Goal: Transaction & Acquisition: Register for event/course

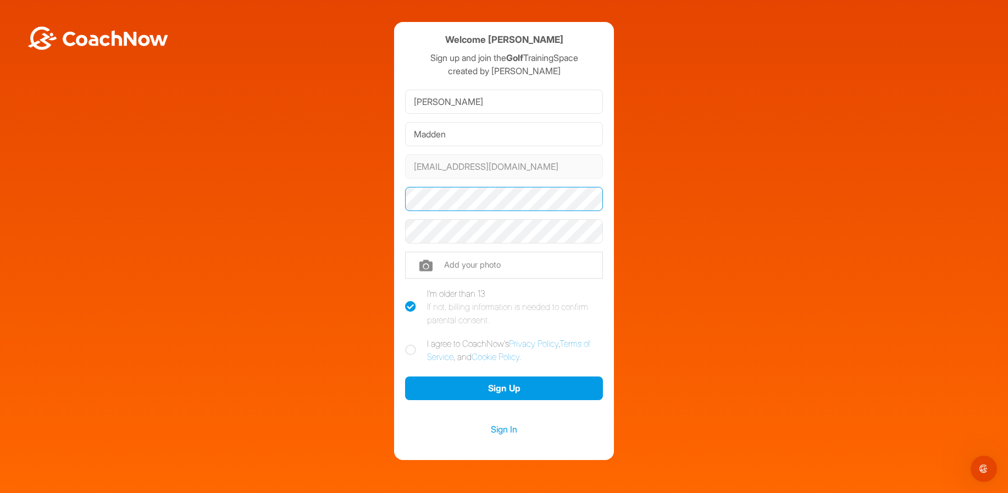
scroll to position [44, 0]
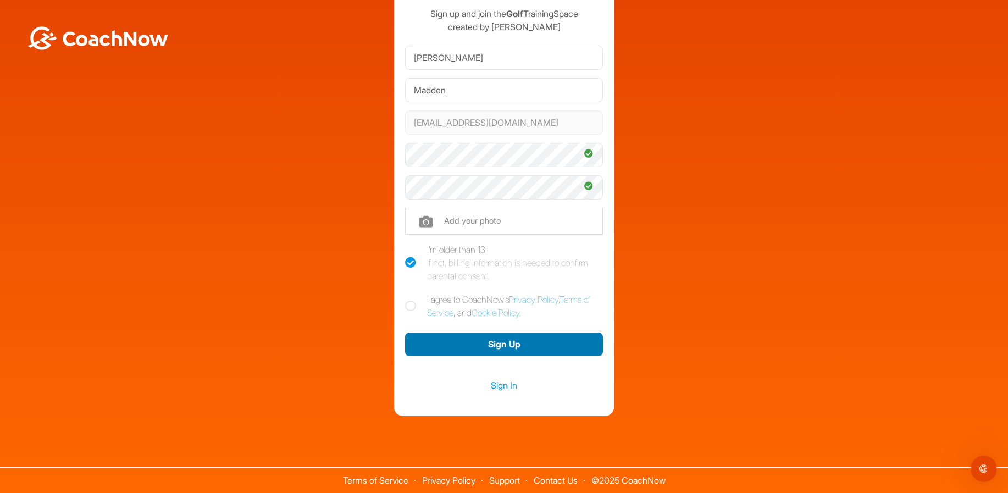
click at [502, 343] on button "Sign Up" at bounding box center [504, 344] width 198 height 24
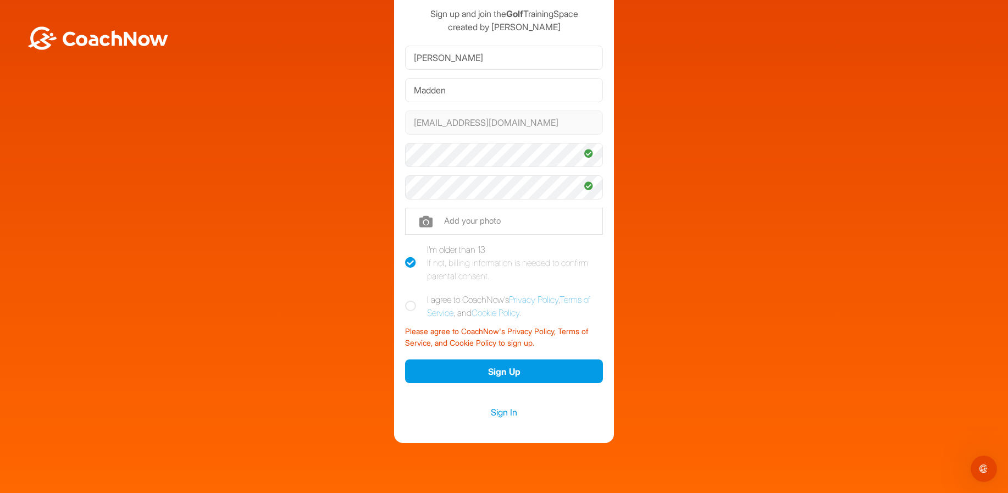
click at [409, 306] on icon at bounding box center [410, 306] width 11 height 11
click at [409, 300] on input "I agree to CoachNow's Privacy Policy , Terms of Service , and Cookie Policy ." at bounding box center [408, 296] width 7 height 7
checkbox input "true"
click at [499, 370] on button "Sign Up" at bounding box center [504, 371] width 198 height 24
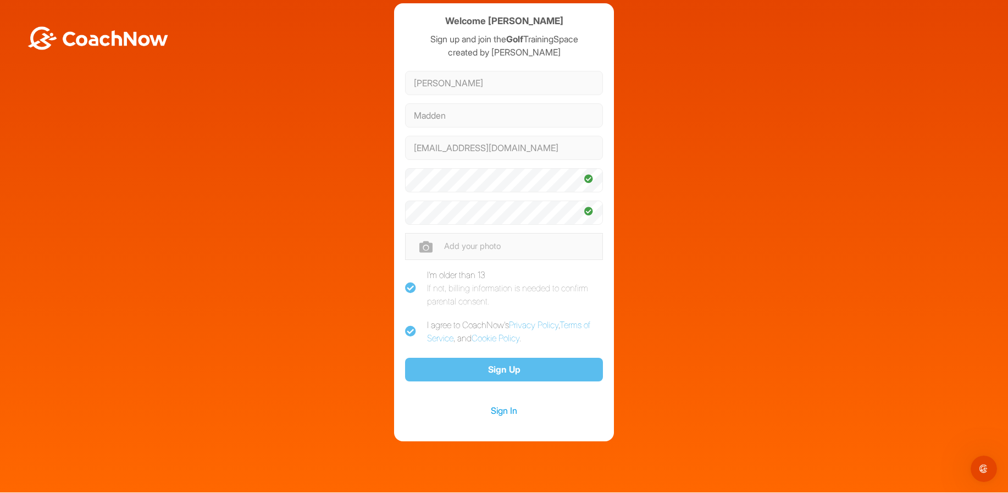
scroll to position [0, 0]
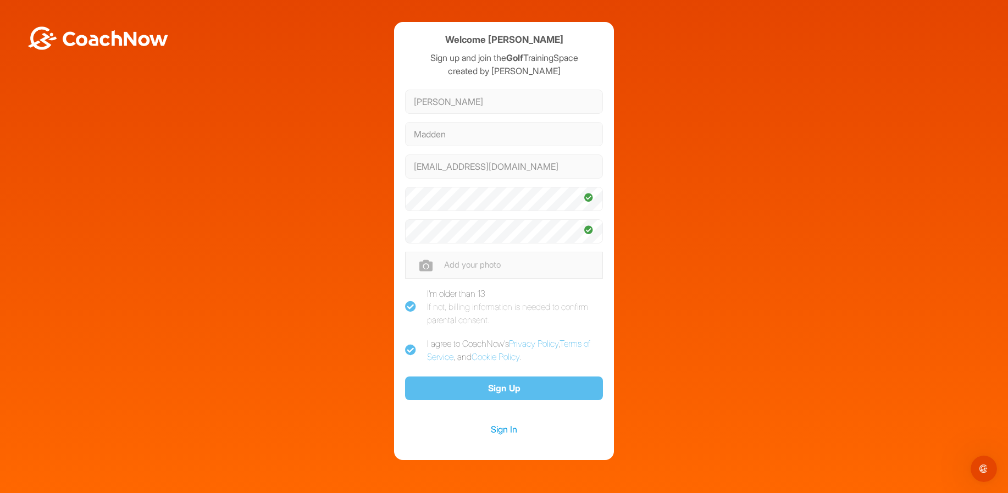
click at [408, 307] on icon at bounding box center [410, 306] width 11 height 11
click at [409, 306] on icon at bounding box center [410, 306] width 11 height 11
click at [405, 347] on icon at bounding box center [410, 350] width 11 height 11
click at [496, 425] on link "Sign In" at bounding box center [504, 429] width 198 height 14
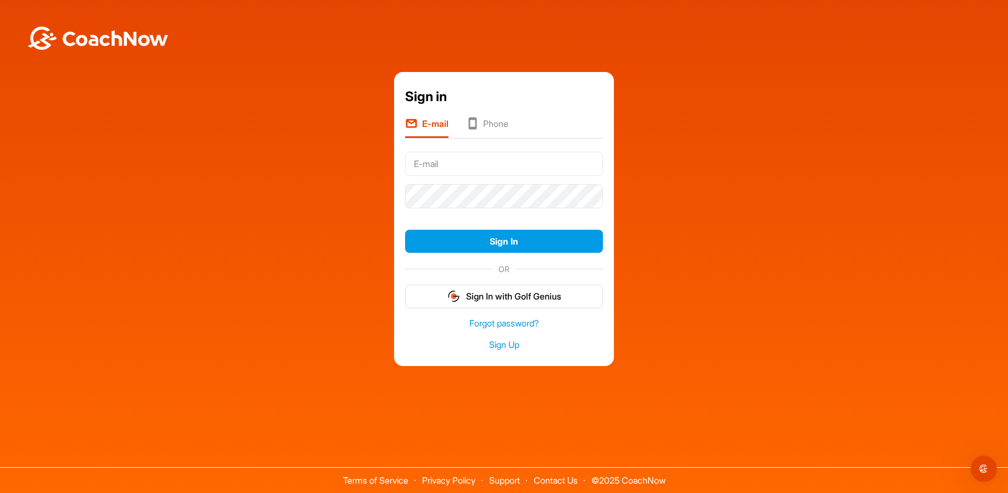
click at [440, 165] on input "text" at bounding box center [504, 164] width 198 height 24
type input "susurm@msn.com"
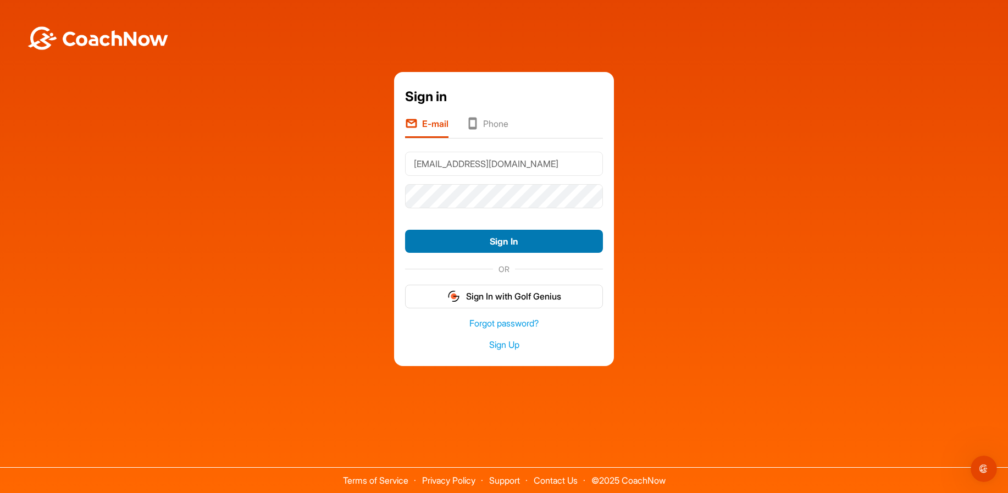
click at [499, 238] on button "Sign In" at bounding box center [504, 242] width 198 height 24
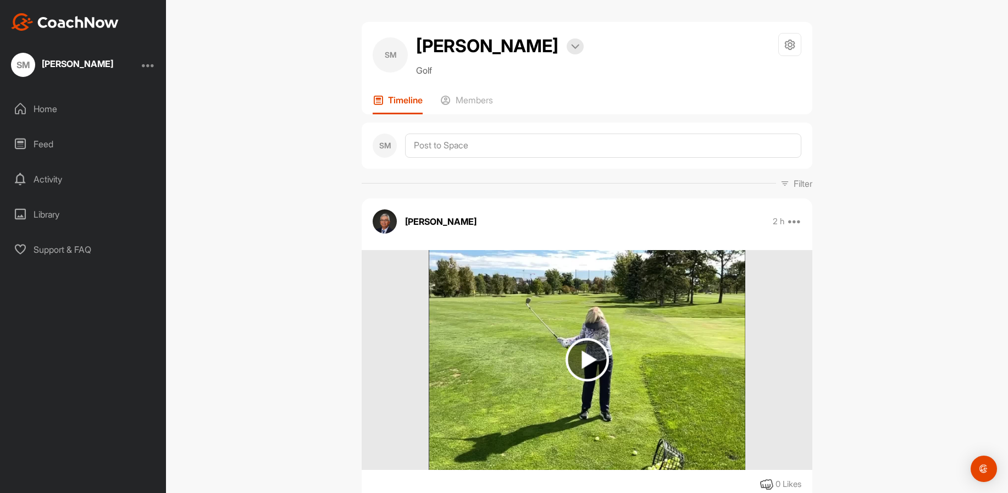
click at [585, 357] on img at bounding box center [586, 359] width 43 height 43
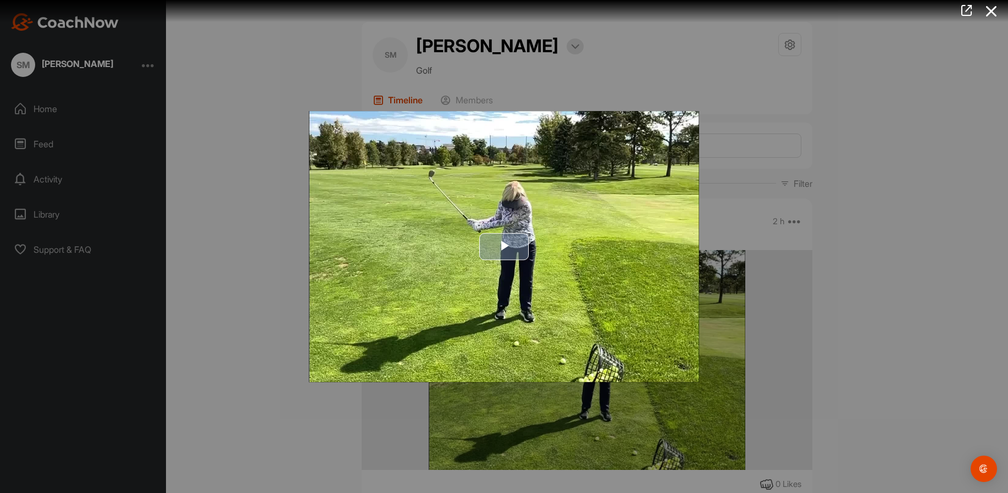
click at [504, 246] on span "Video Player" at bounding box center [504, 246] width 0 height 0
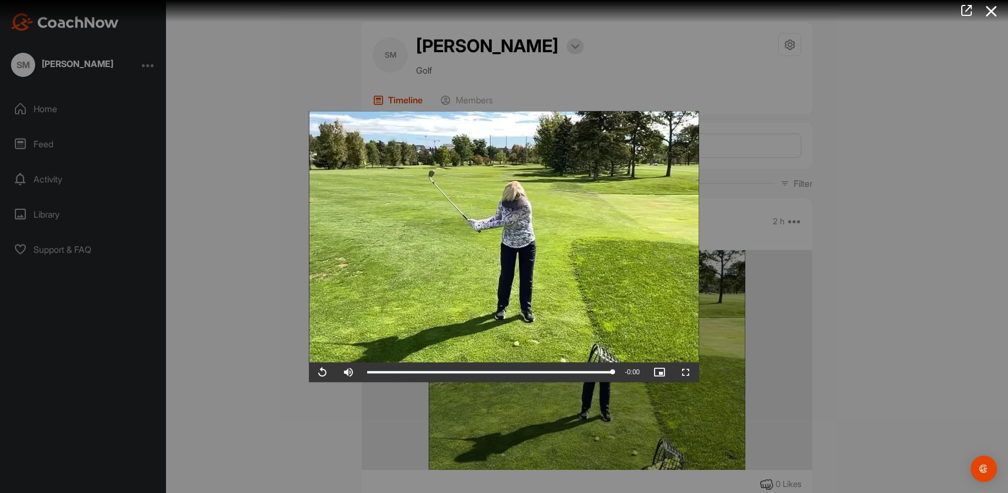
drag, startPoint x: 502, startPoint y: 445, endPoint x: 495, endPoint y: 424, distance: 22.6
click at [500, 436] on div at bounding box center [504, 246] width 1008 height 493
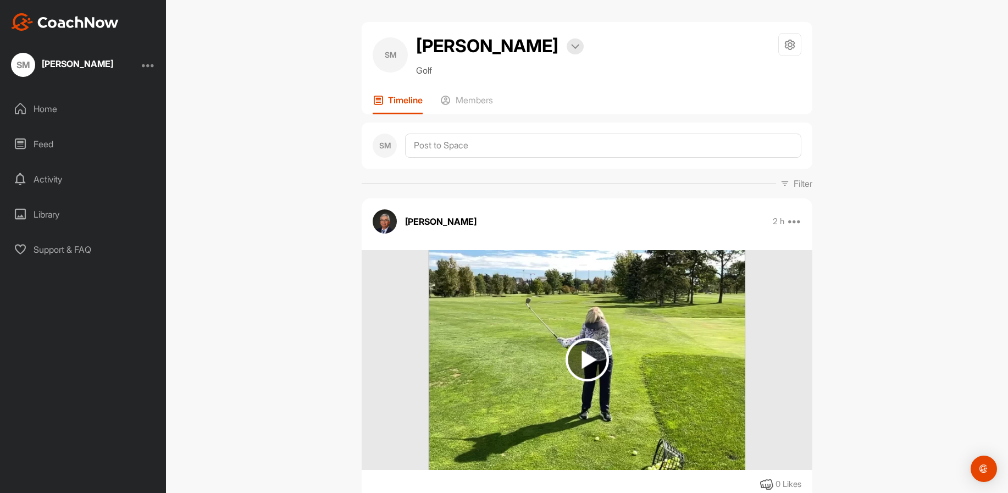
click at [588, 359] on img at bounding box center [586, 359] width 43 height 43
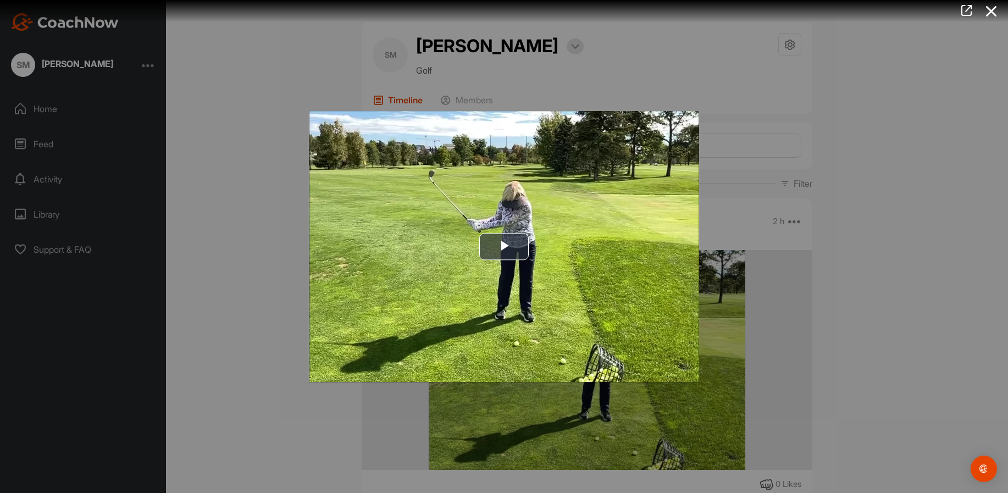
drag, startPoint x: 1006, startPoint y: 99, endPoint x: 995, endPoint y: 206, distance: 107.2
click at [995, 218] on div at bounding box center [504, 246] width 1008 height 493
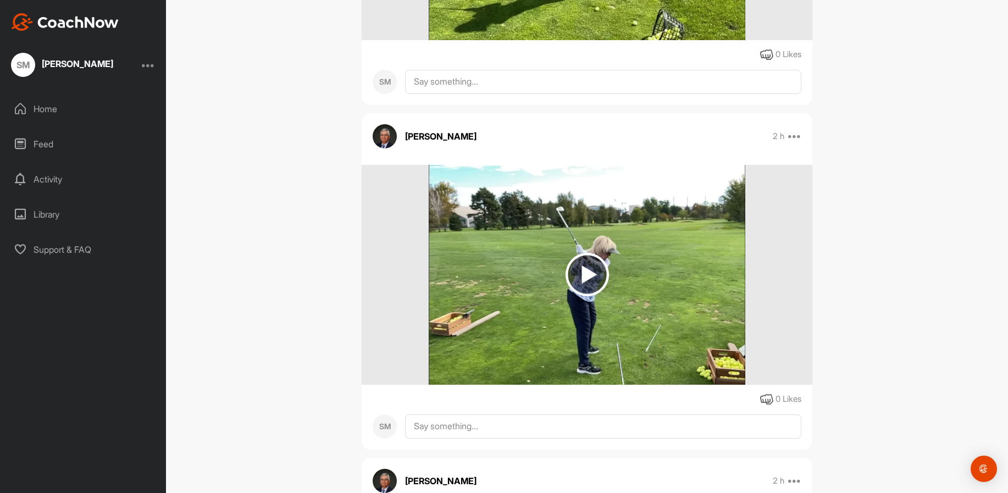
scroll to position [446, 0]
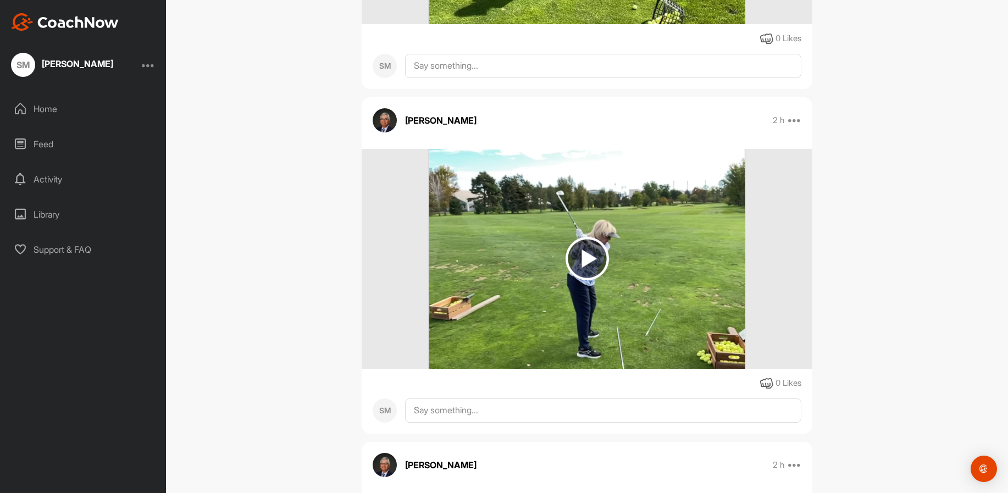
click at [583, 254] on img at bounding box center [586, 258] width 43 height 43
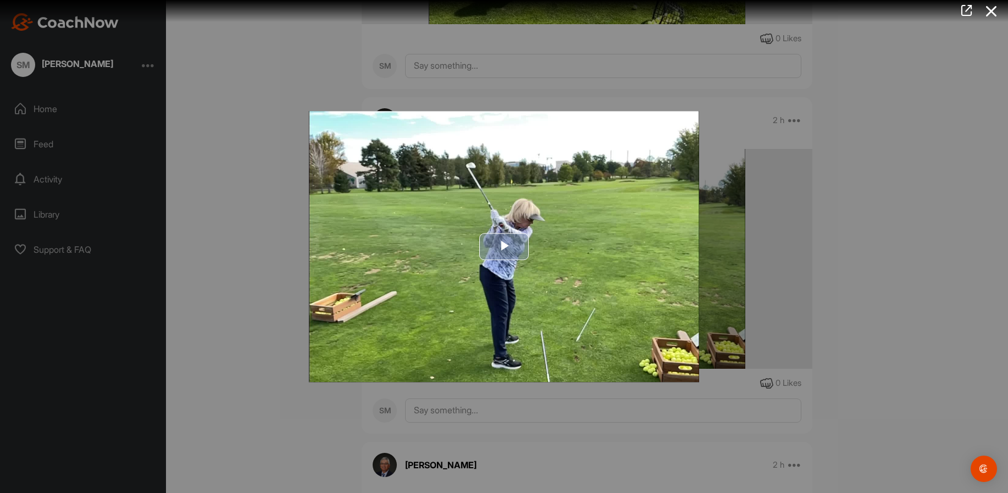
drag, startPoint x: 505, startPoint y: 241, endPoint x: 627, endPoint y: 165, distance: 143.4
click at [504, 246] on span "Video Player" at bounding box center [504, 246] width 0 height 0
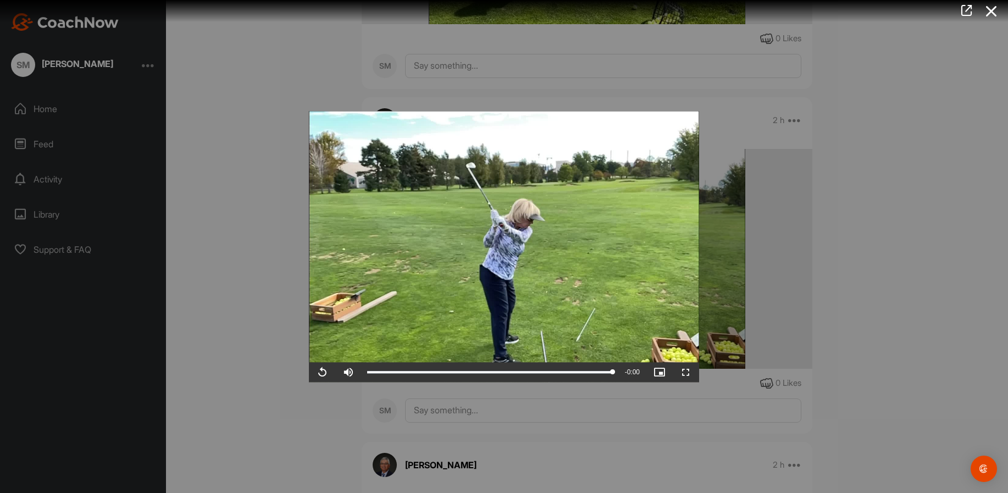
drag, startPoint x: 250, startPoint y: 144, endPoint x: 241, endPoint y: 143, distance: 9.4
click at [250, 144] on div at bounding box center [504, 246] width 1008 height 493
